Goal: Navigation & Orientation: Find specific page/section

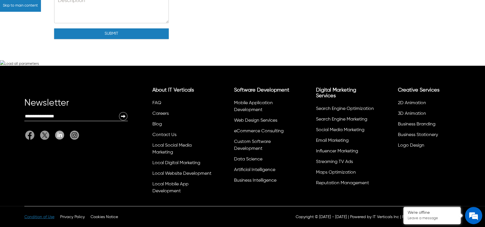
click at [46, 216] on span "Condition of Use" at bounding box center [39, 217] width 30 height 4
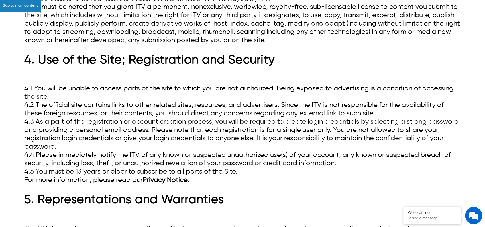
scroll to position [668, 0]
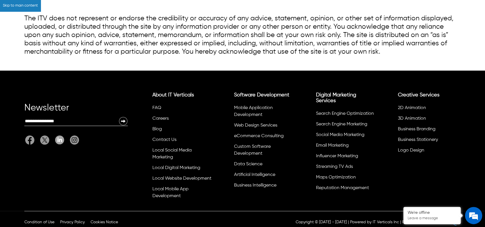
click at [93, 220] on div "Condition of Use Privacy Policy Cookies Notice Copyright © [DATE] - [DATE] | Po…" at bounding box center [242, 222] width 437 height 22
click at [95, 220] on span "Cookies Notice" at bounding box center [105, 222] width 28 height 4
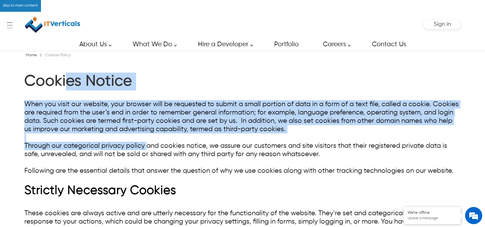
drag, startPoint x: 70, startPoint y: 82, endPoint x: 151, endPoint y: 157, distance: 109.9
click at [146, 145] on div "Cookies Notice When you visit our website, your browser will be requested to su…" at bounding box center [242, 162] width 437 height 178
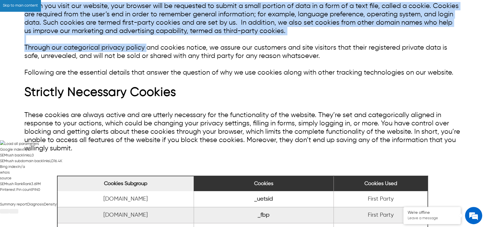
scroll to position [287, 0]
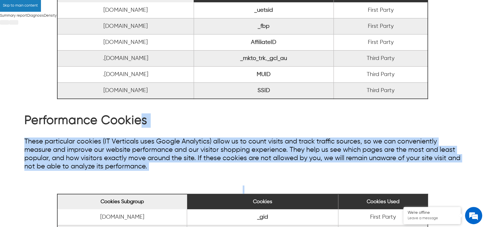
drag, startPoint x: 139, startPoint y: 121, endPoint x: 151, endPoint y: 176, distance: 56.4
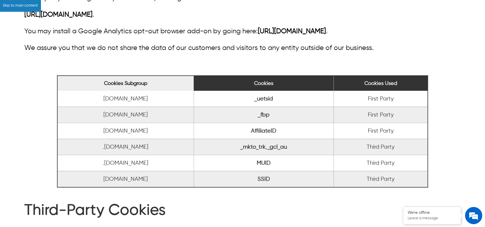
scroll to position [917, 0]
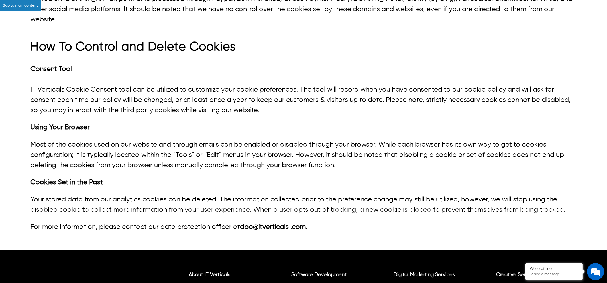
drag, startPoint x: 489, startPoint y: 23, endPoint x: 176, endPoint y: 99, distance: 321.8
click at [183, 73] on p "Consent Tool IT Verticals Cookie Consent tool can be utilized to customize your…" at bounding box center [303, 90] width 547 height 52
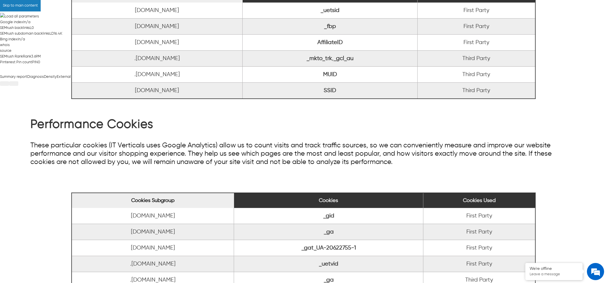
scroll to position [0, 0]
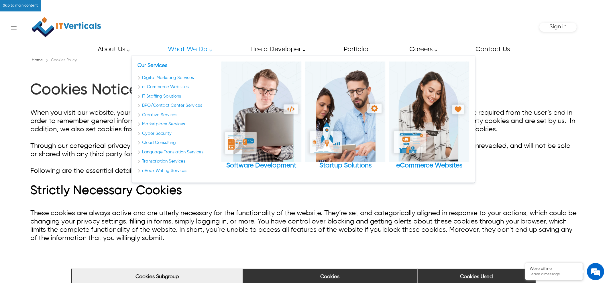
click at [193, 52] on link "What We Do" at bounding box center [189, 49] width 54 height 13
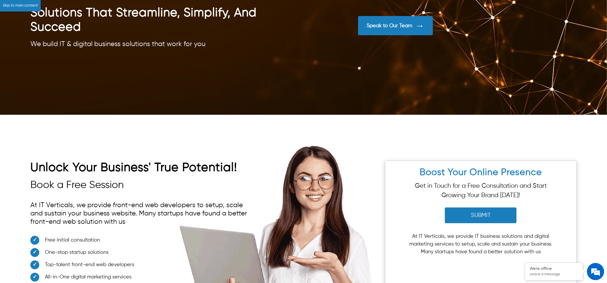
scroll to position [3580, 0]
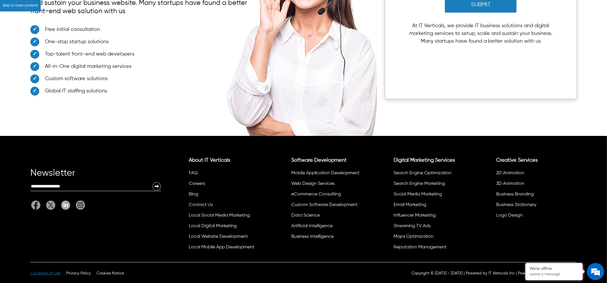
click at [49, 226] on span "Condition of Use" at bounding box center [45, 274] width 30 height 4
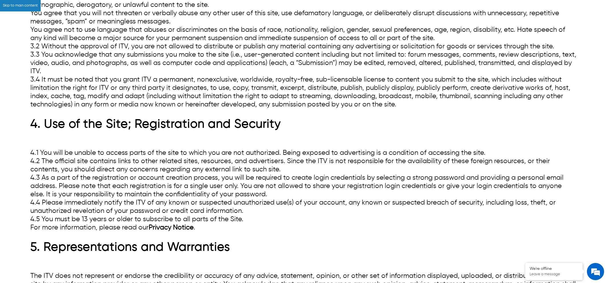
scroll to position [540, 0]
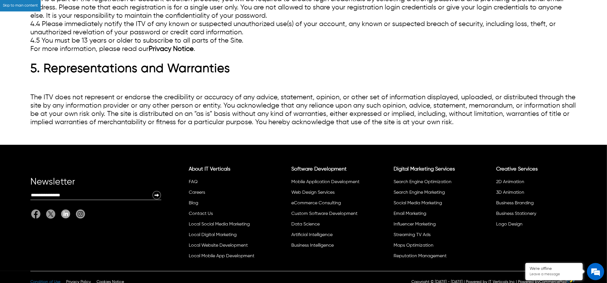
click at [50, 226] on span "Condition of Use" at bounding box center [45, 282] width 30 height 4
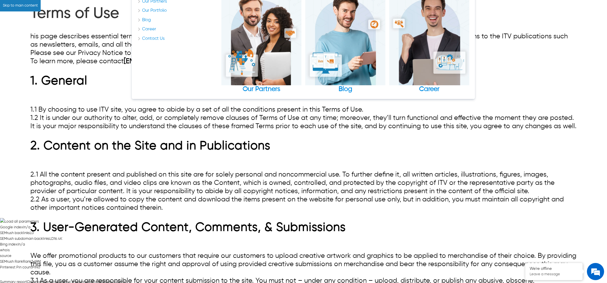
scroll to position [0, 0]
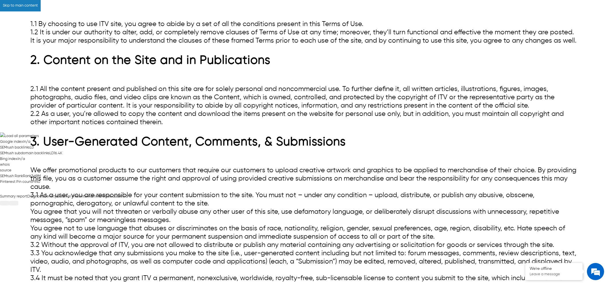
scroll to position [163, 0]
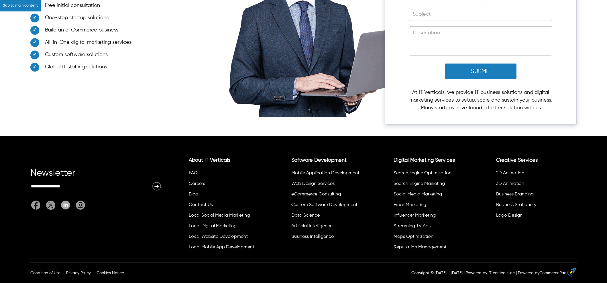
scroll to position [2159, 0]
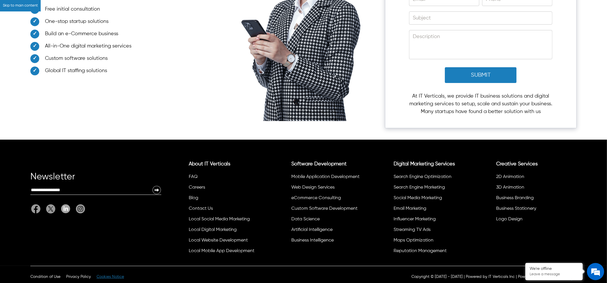
click at [105, 275] on span "Cookies Notice" at bounding box center [111, 277] width 28 height 4
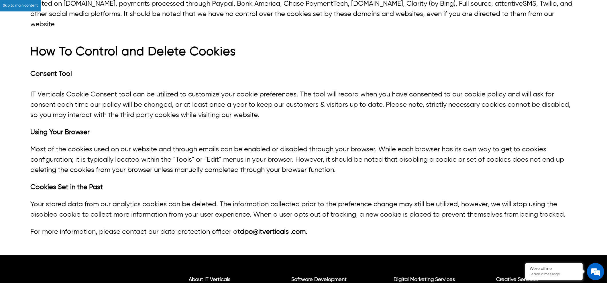
scroll to position [931, 0]
